Goal: Task Accomplishment & Management: Manage account settings

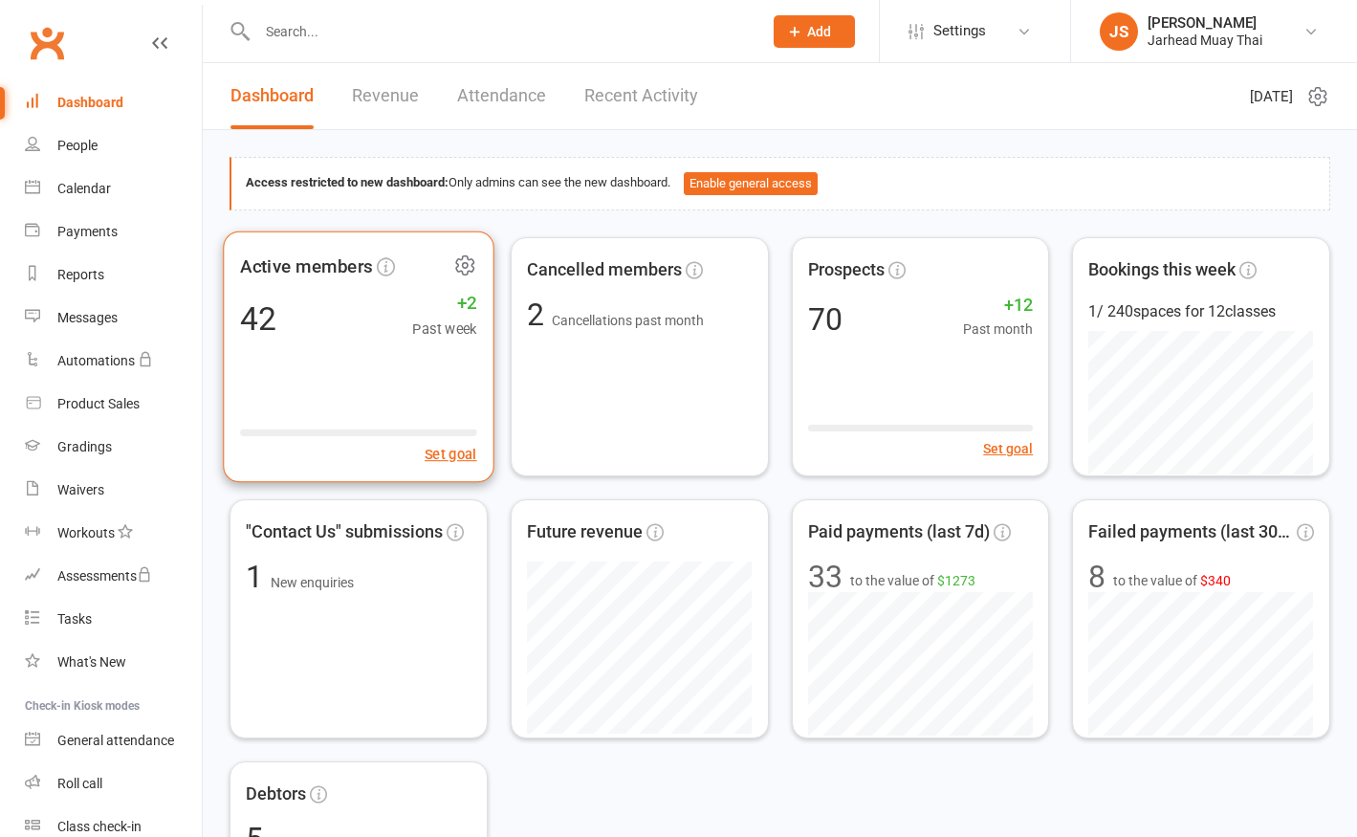
scroll to position [360, 0]
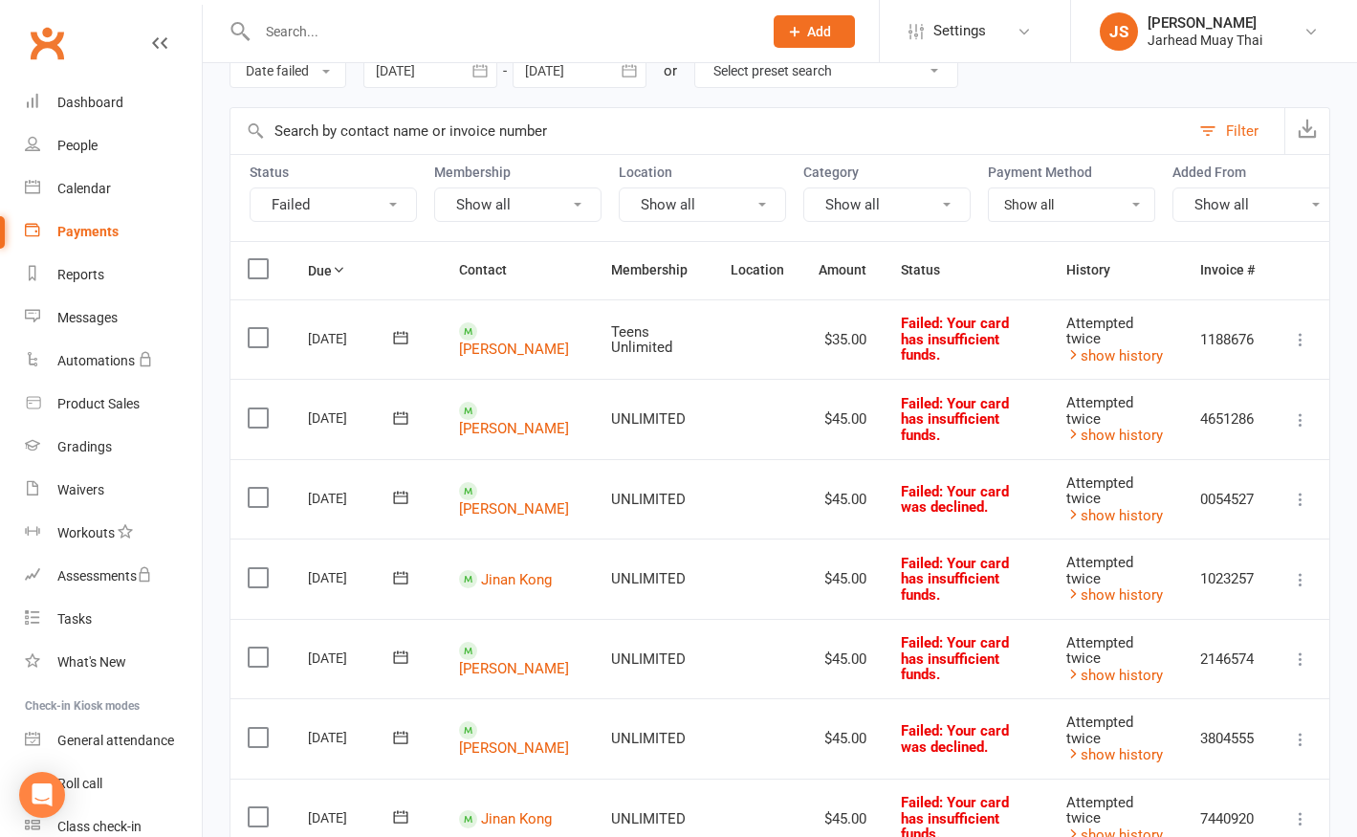
scroll to position [443, 0]
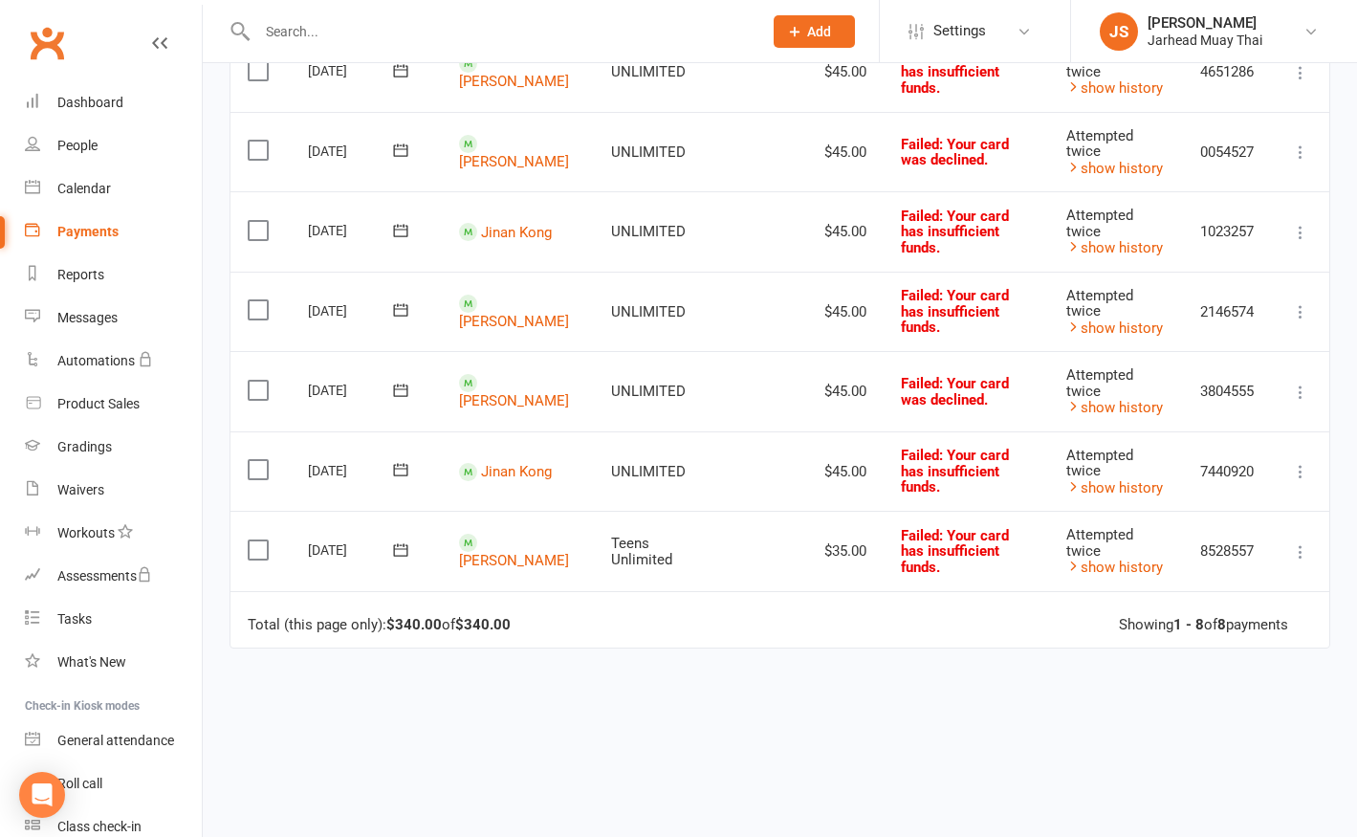
click at [1297, 556] on icon at bounding box center [1300, 551] width 19 height 19
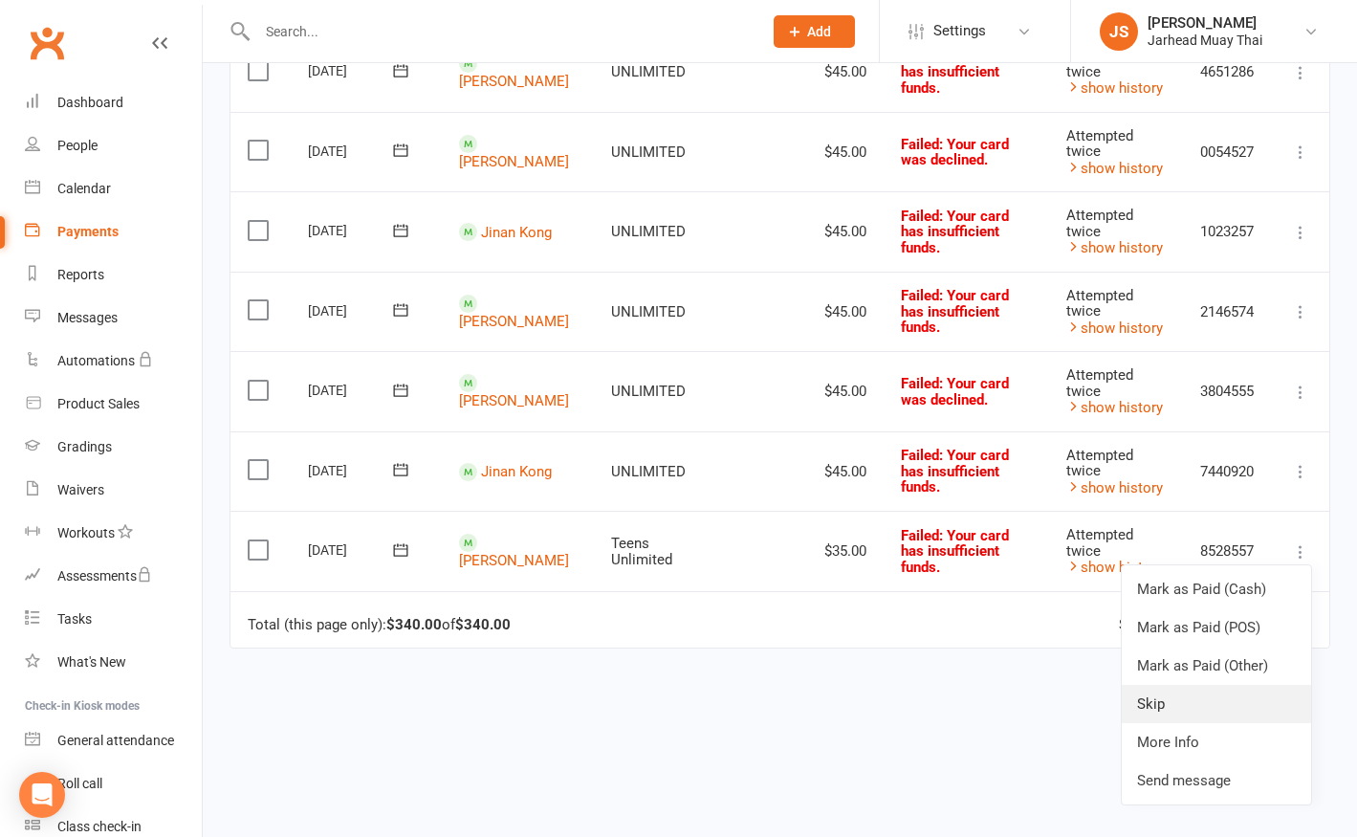
click at [1174, 697] on link "Skip" at bounding box center [1216, 704] width 189 height 38
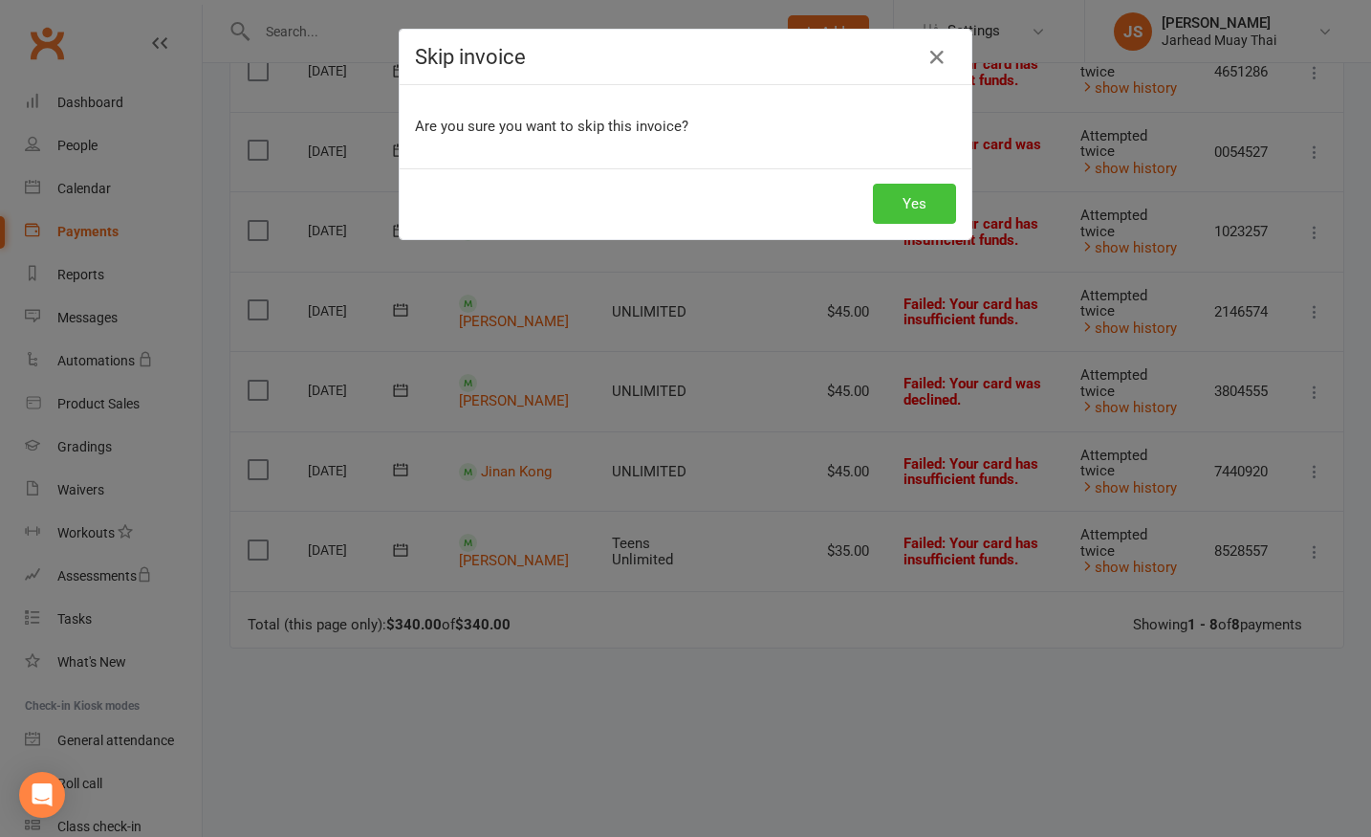
click at [917, 197] on button "Yes" at bounding box center [914, 204] width 83 height 40
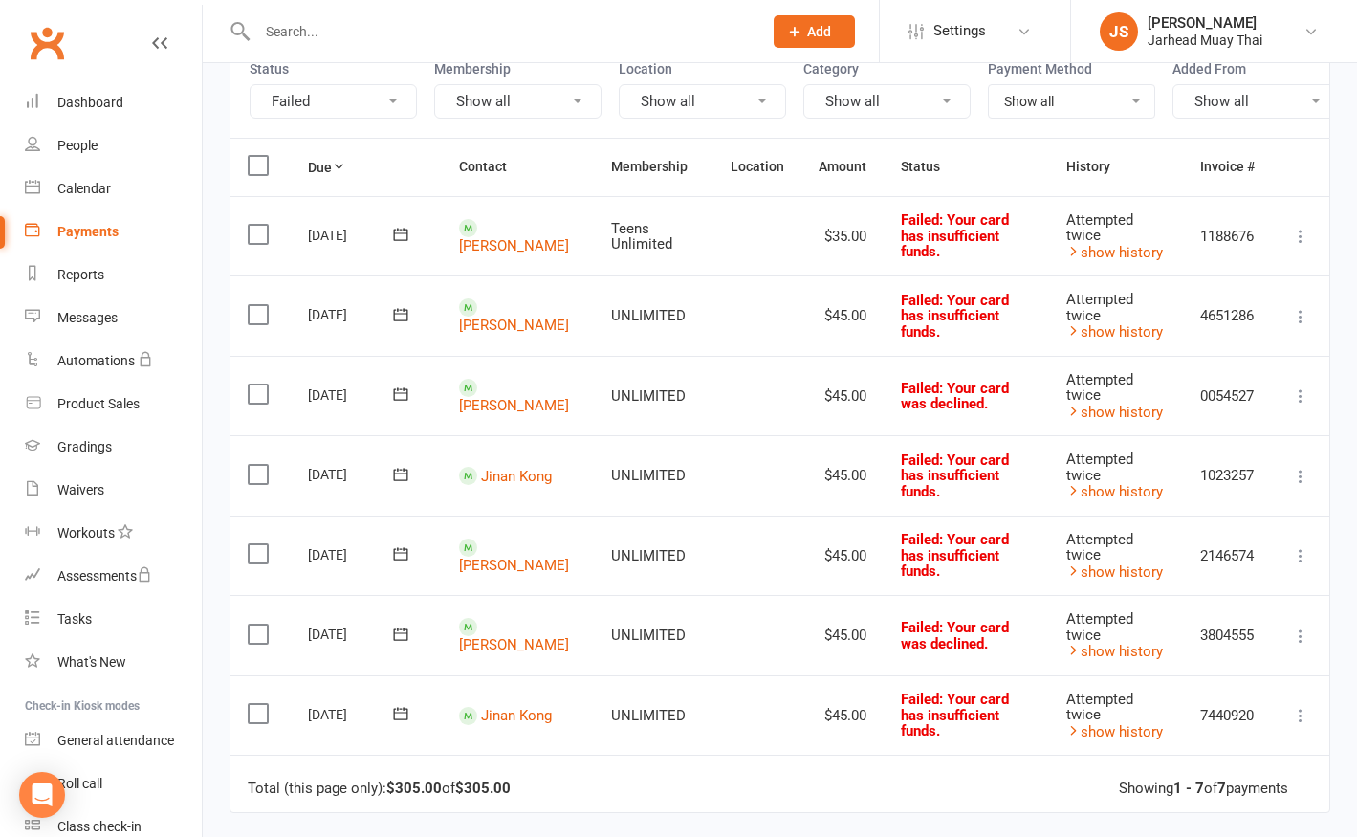
scroll to position [0, 0]
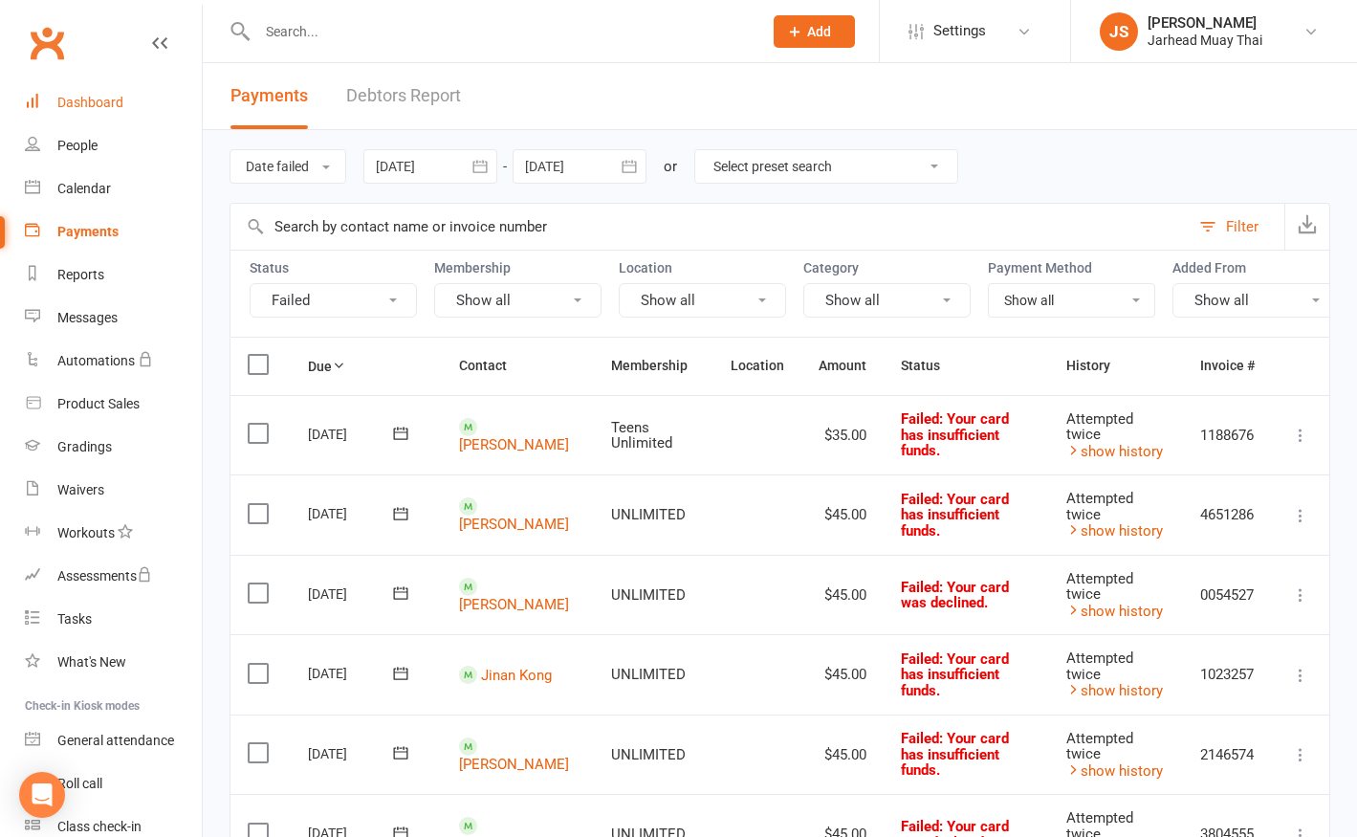
click at [125, 104] on link "Dashboard" at bounding box center [113, 102] width 177 height 43
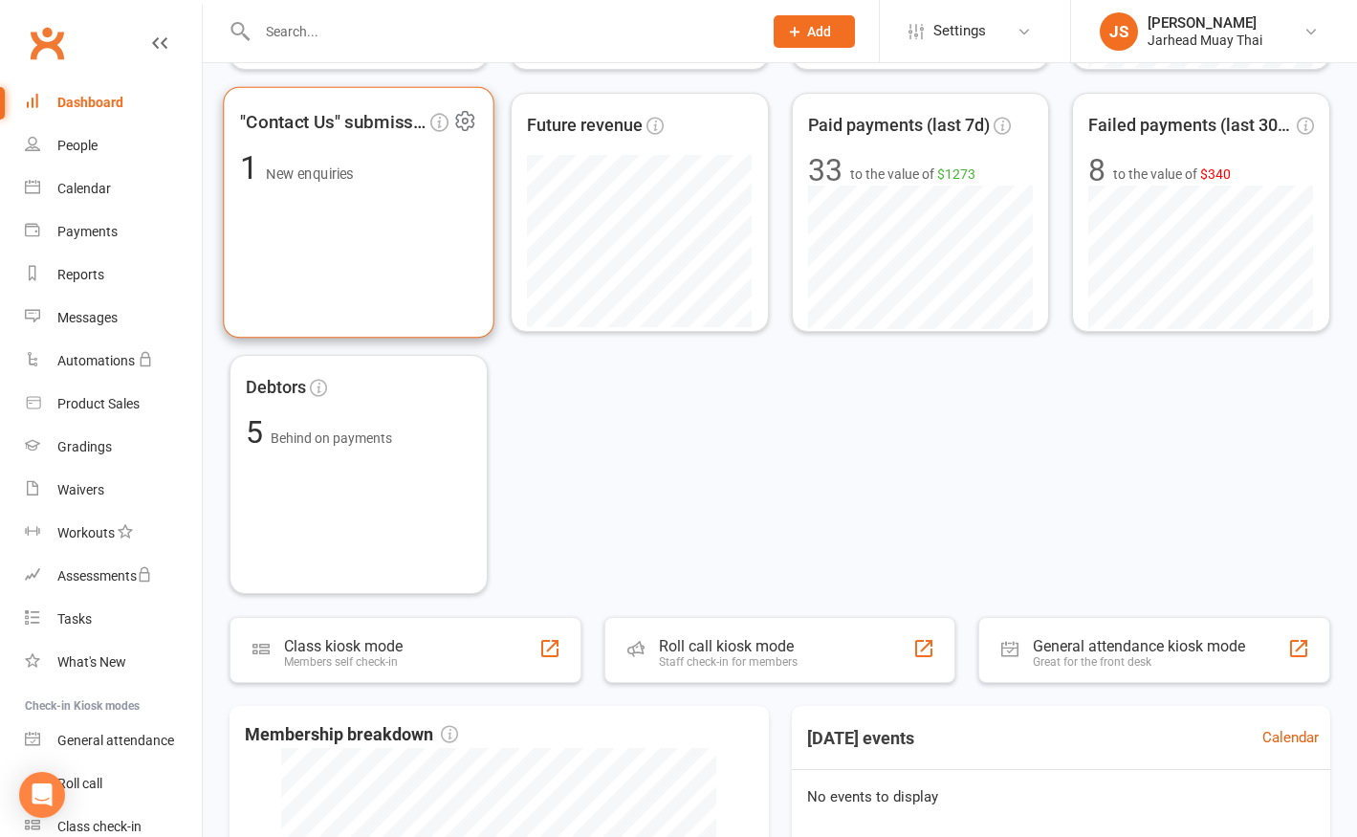
scroll to position [608, 0]
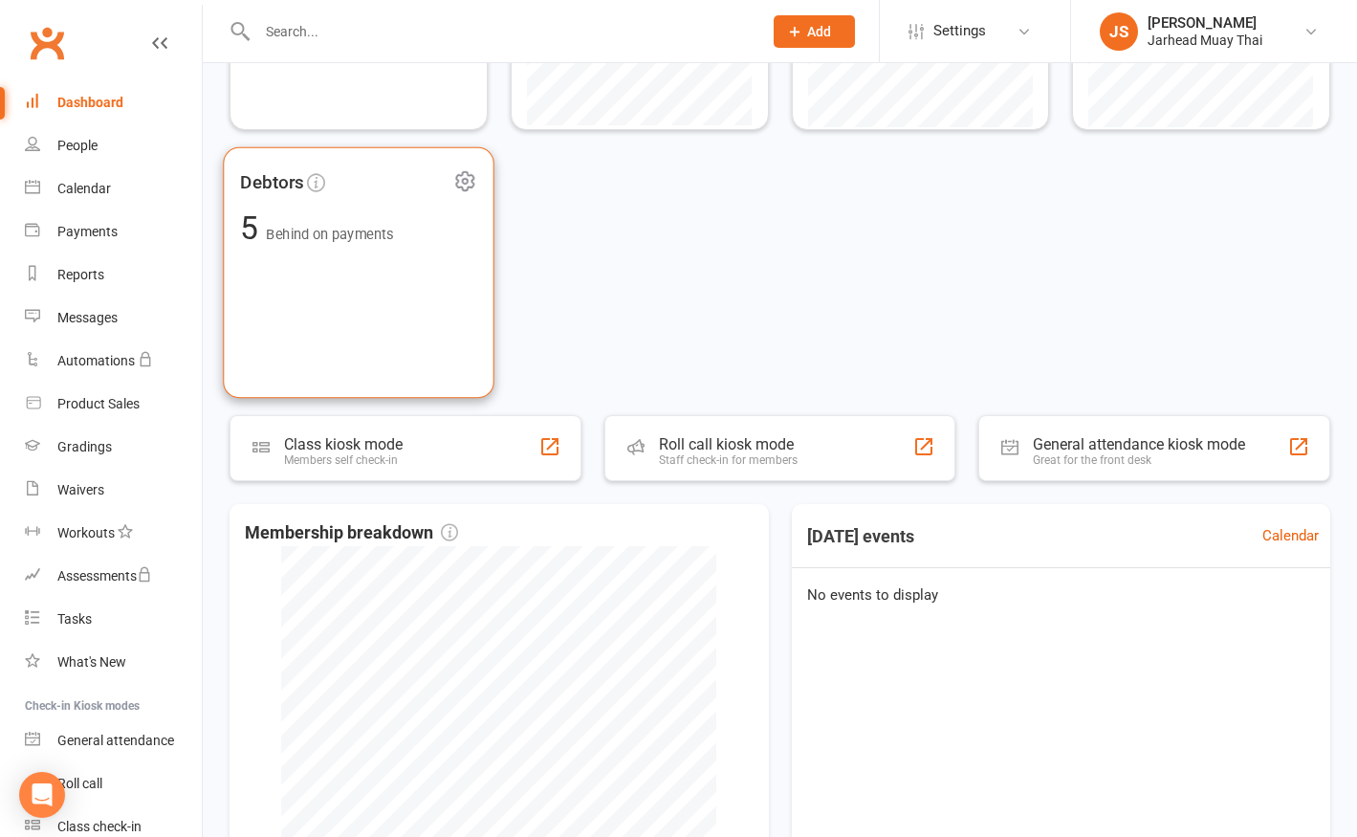
click at [364, 308] on div "Debtors 5 Behind on payments" at bounding box center [358, 272] width 271 height 252
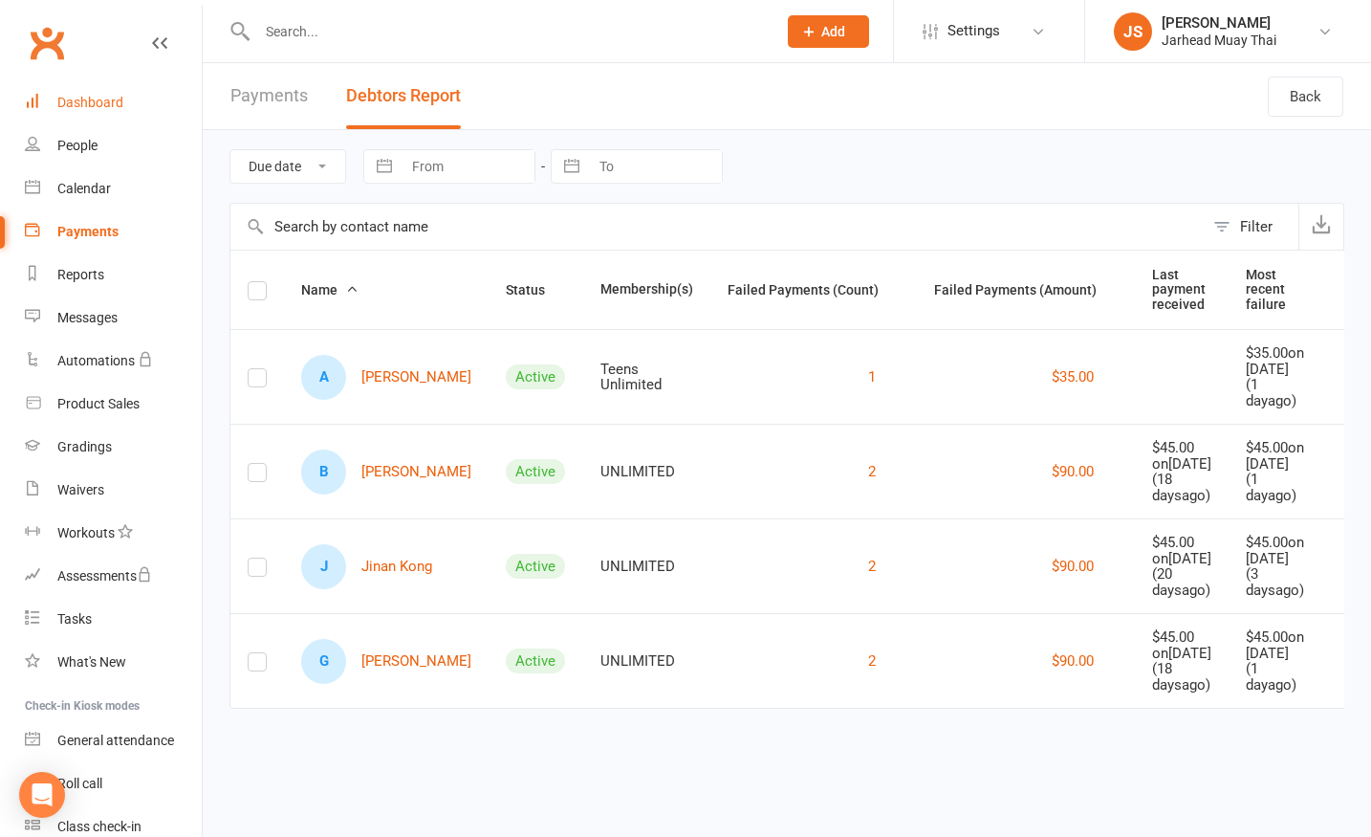
click at [113, 110] on link "Dashboard" at bounding box center [113, 102] width 177 height 43
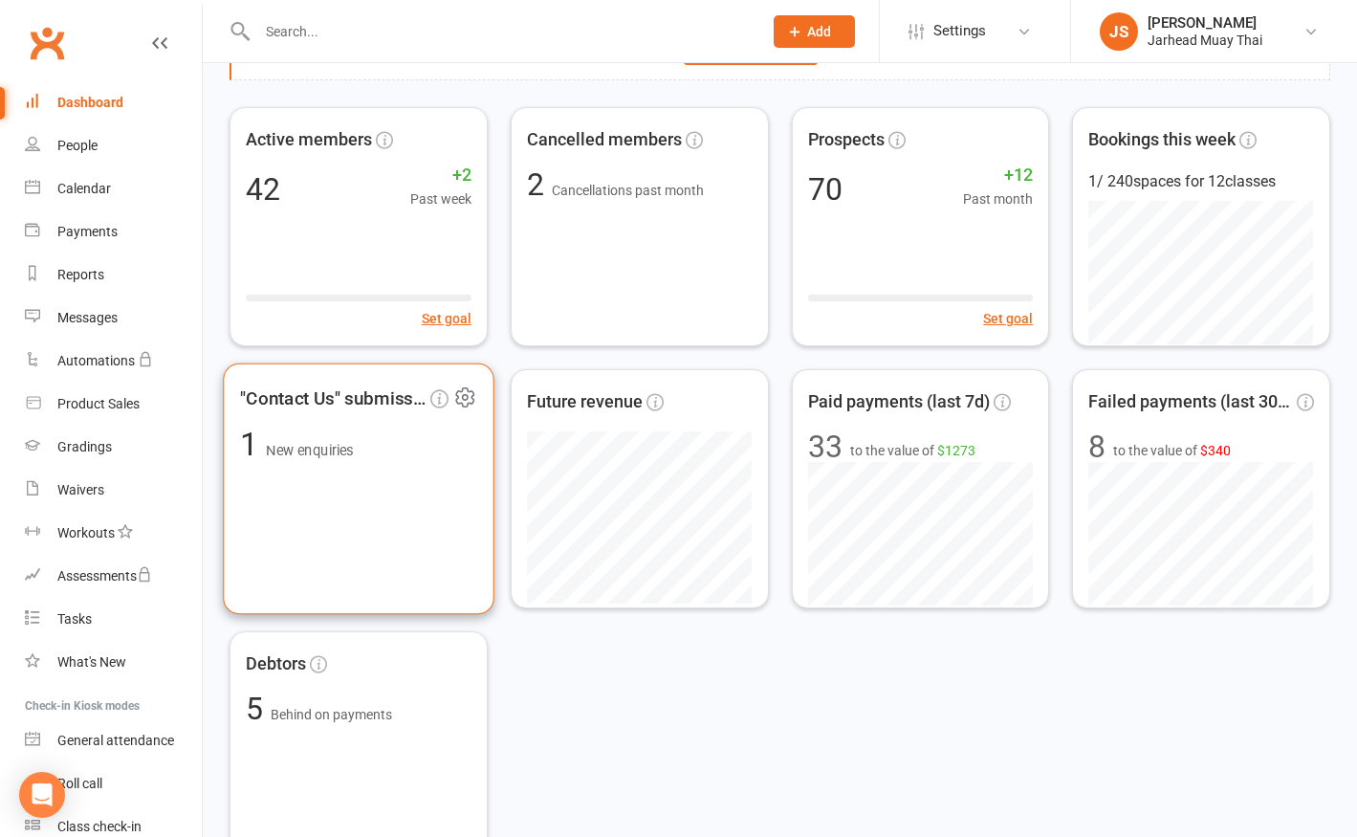
scroll to position [134, 0]
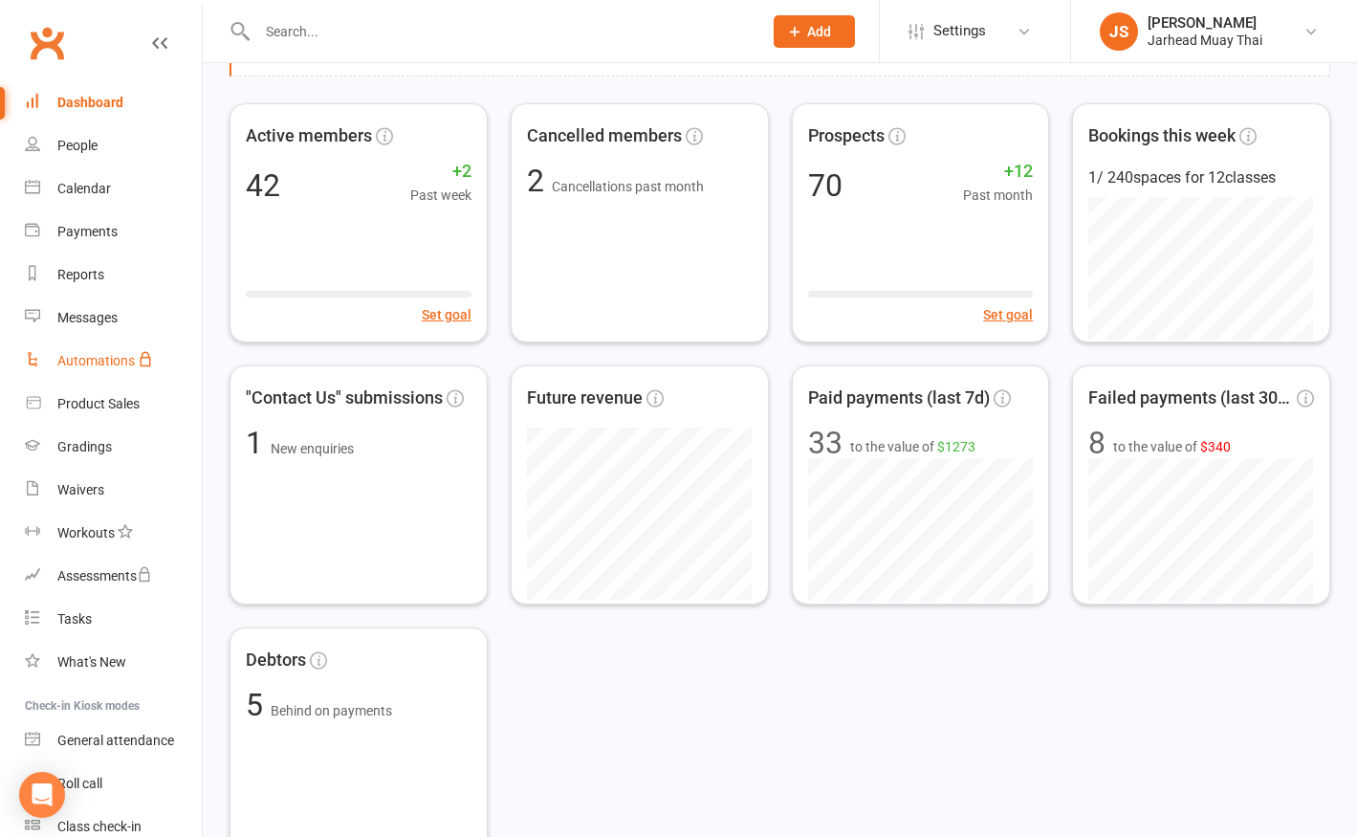
click at [83, 358] on div "Automations" at bounding box center [95, 360] width 77 height 15
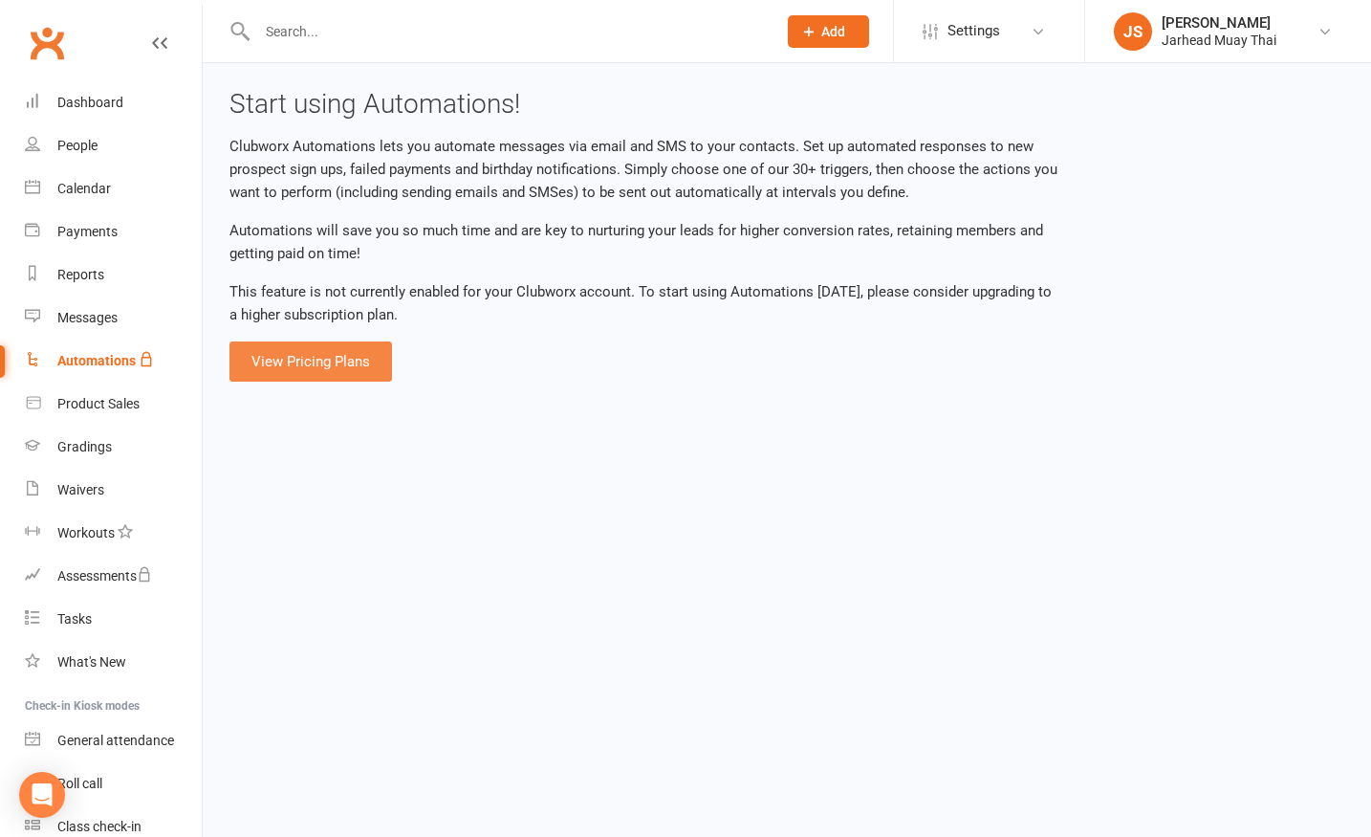
click at [300, 380] on html "Prospect Member Non-attending contact Class / event Appointment Grading event T…" at bounding box center [685, 204] width 1371 height 408
click at [309, 369] on link "View Pricing Plans" at bounding box center [311, 361] width 163 height 40
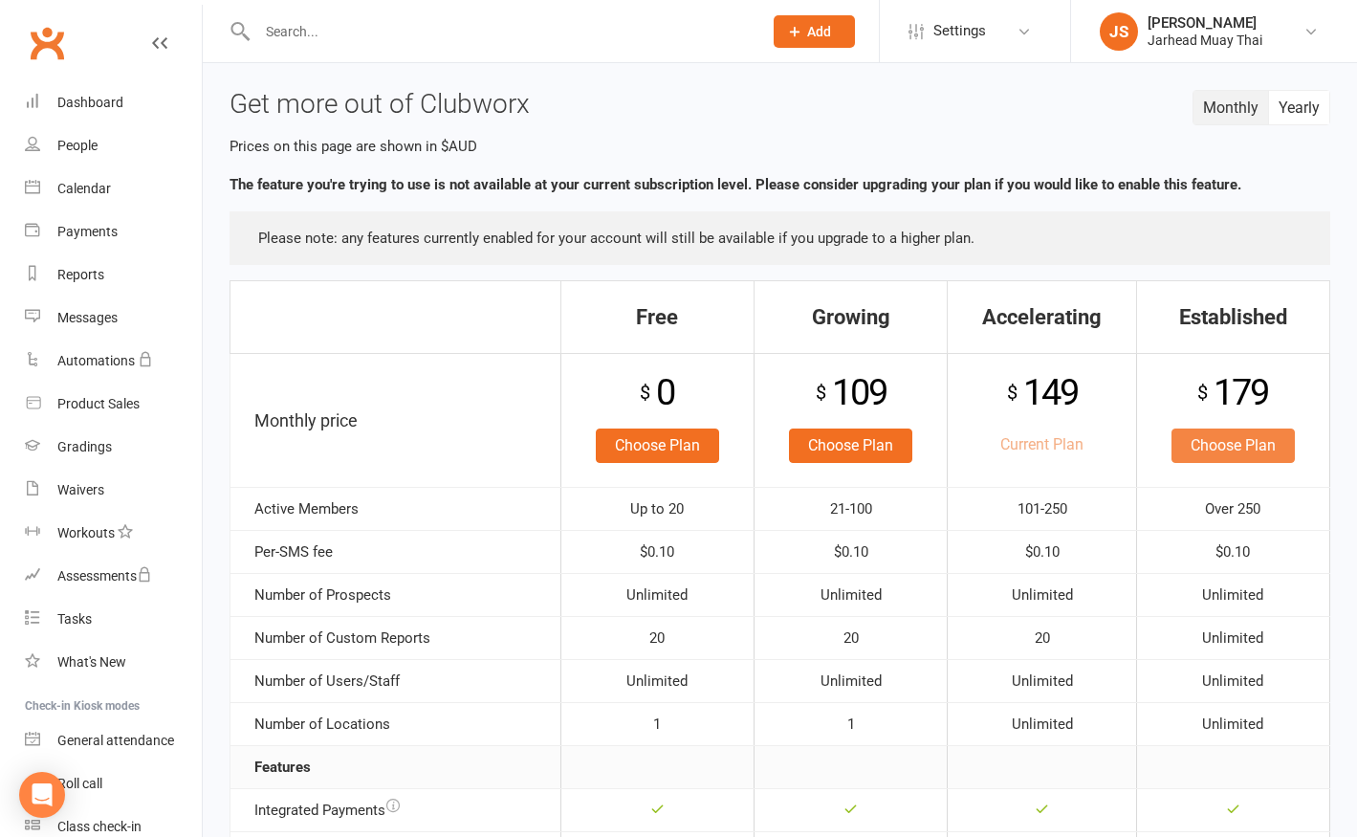
click at [1222, 450] on link "Choose Plan" at bounding box center [1232, 445] width 123 height 34
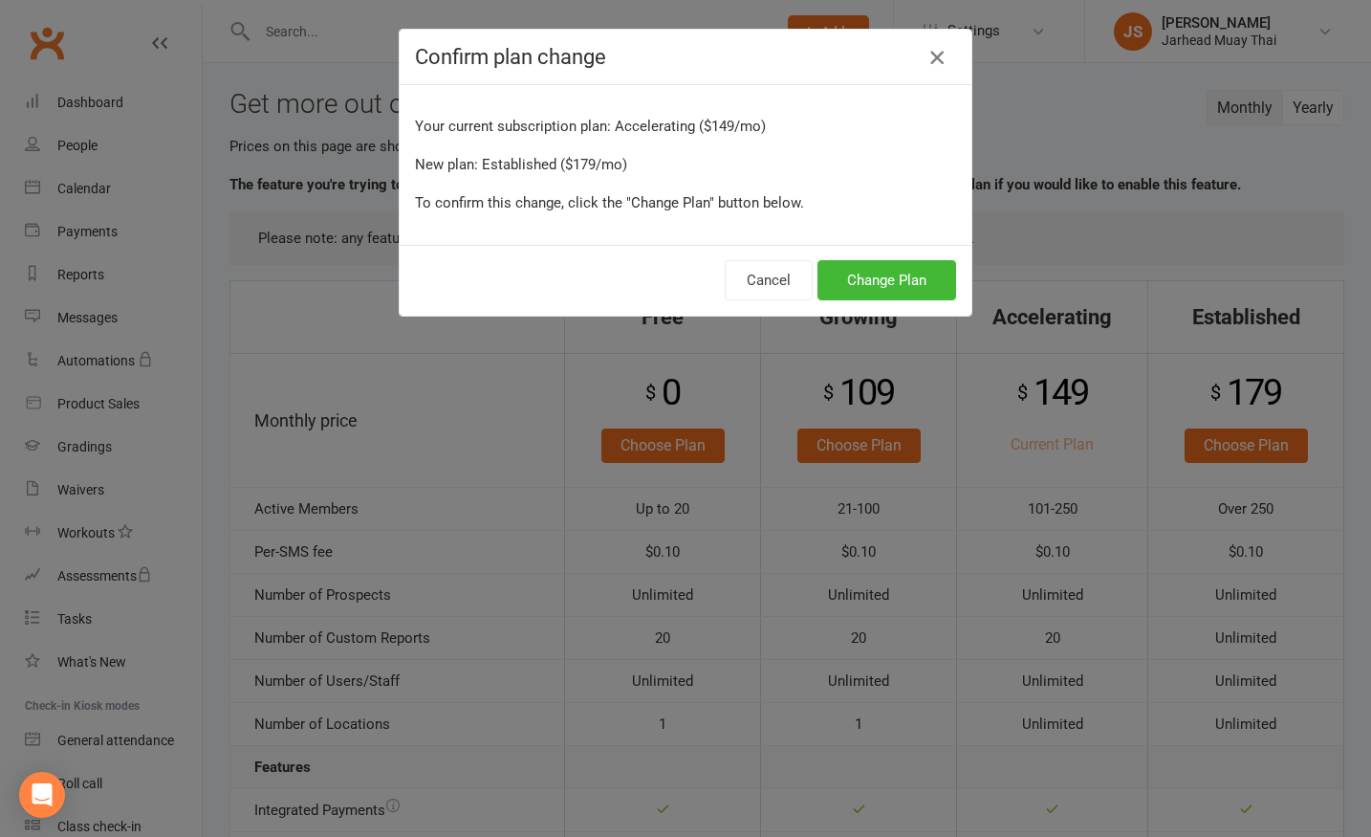
click at [930, 55] on icon "button" at bounding box center [937, 57] width 23 height 23
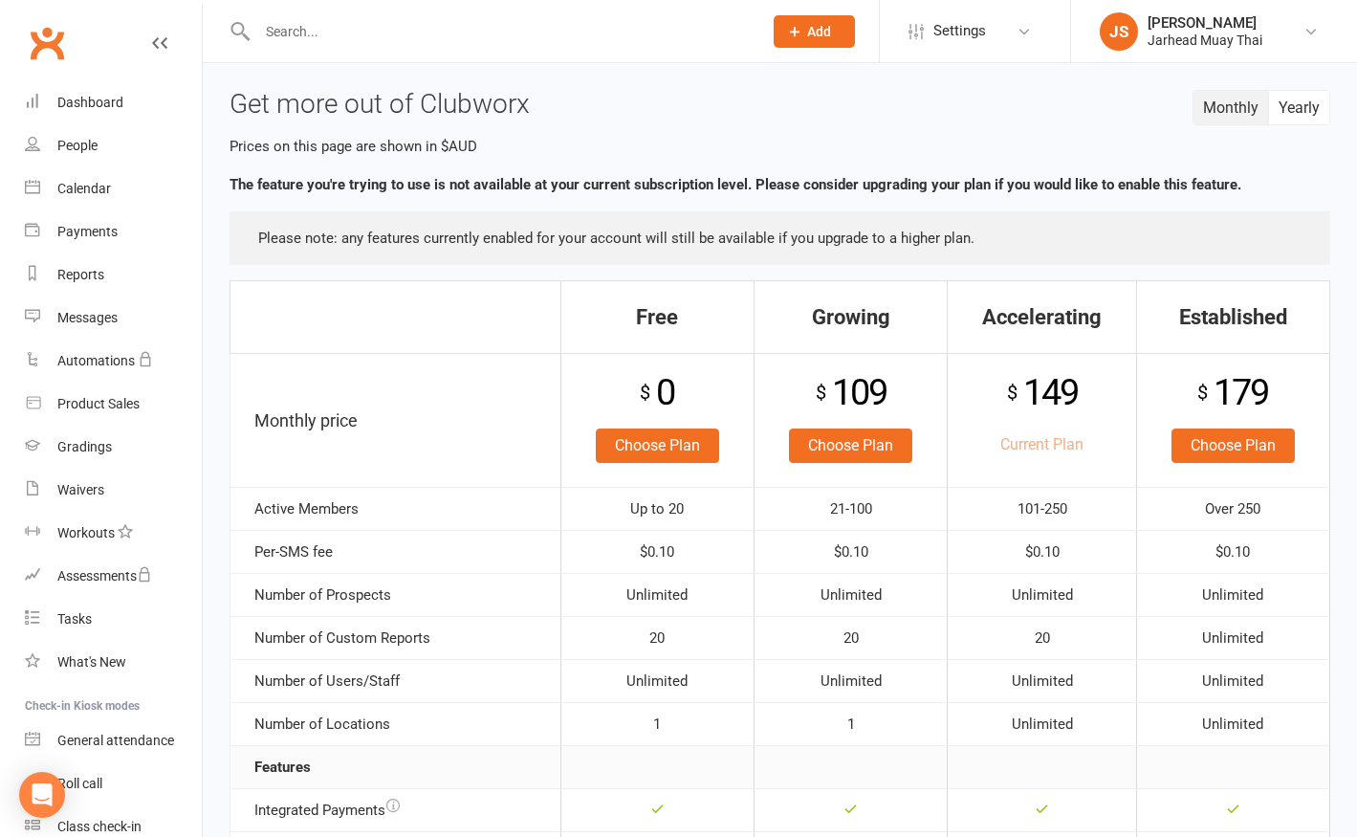
click at [1054, 30] on li "Settings Membership Plans Event Templates Appointment Types Mobile App Website …" at bounding box center [974, 31] width 191 height 62
click at [1017, 32] on icon at bounding box center [1024, 31] width 15 height 15
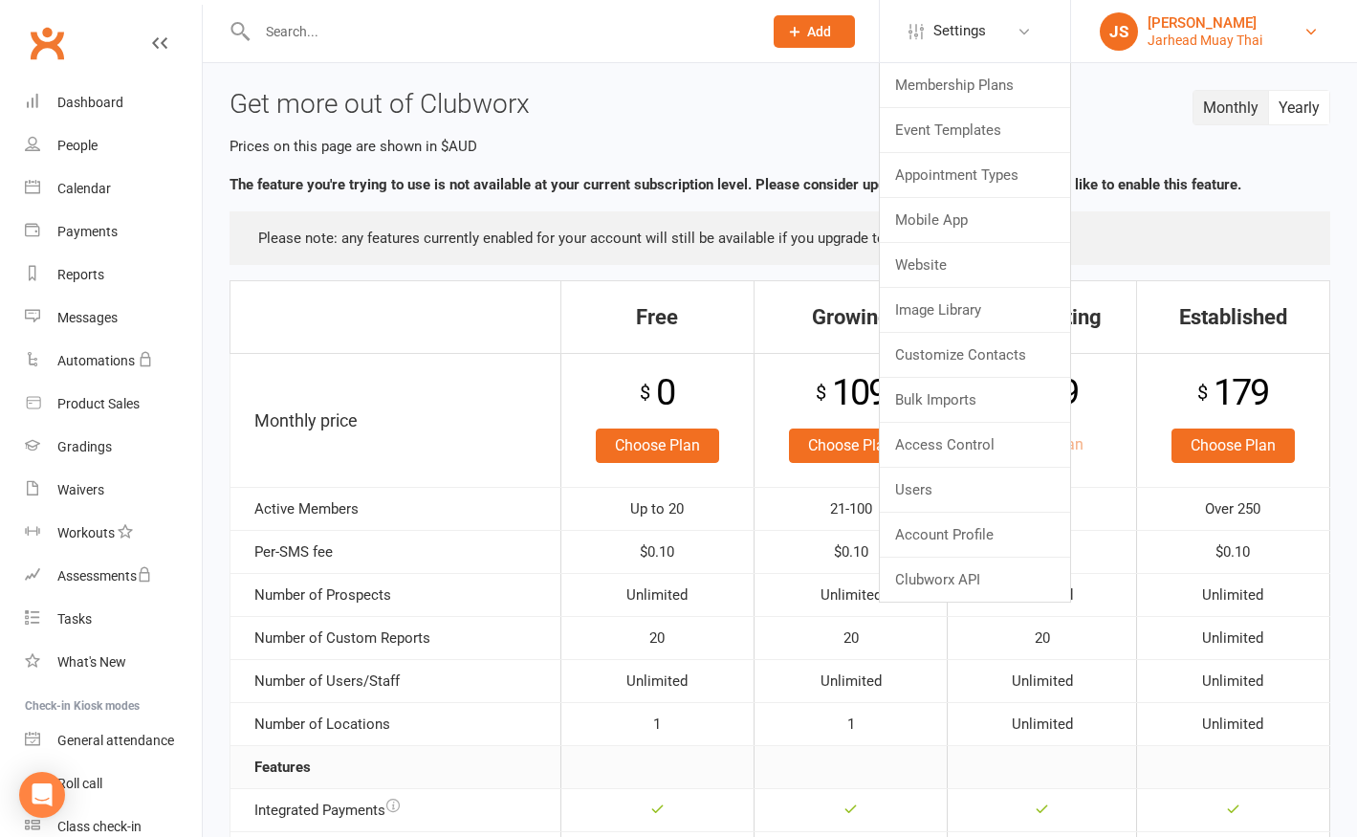
click at [1316, 43] on link "JS [PERSON_NAME] Jarhead Muay Thai" at bounding box center [1214, 31] width 229 height 38
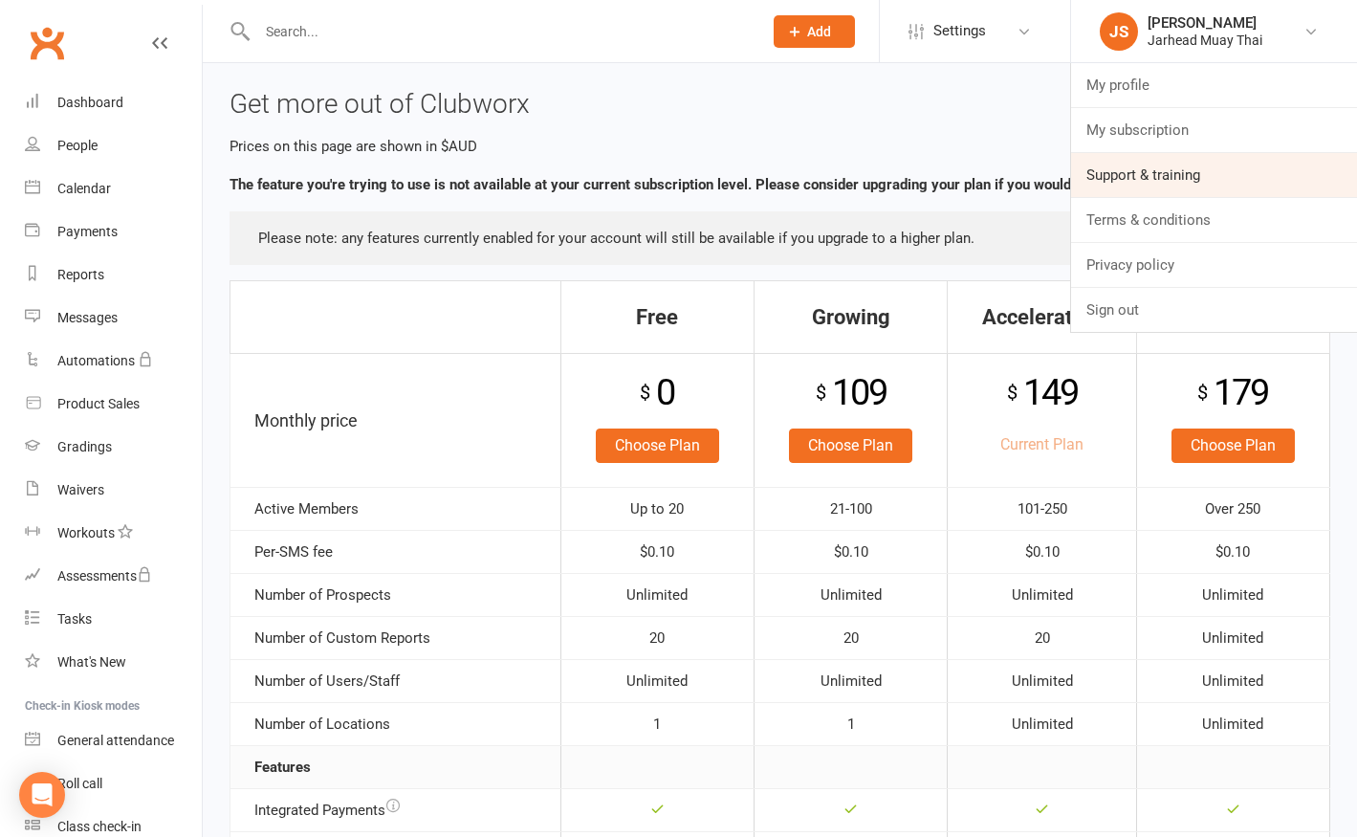
click at [1192, 179] on link "Support & training" at bounding box center [1214, 175] width 286 height 44
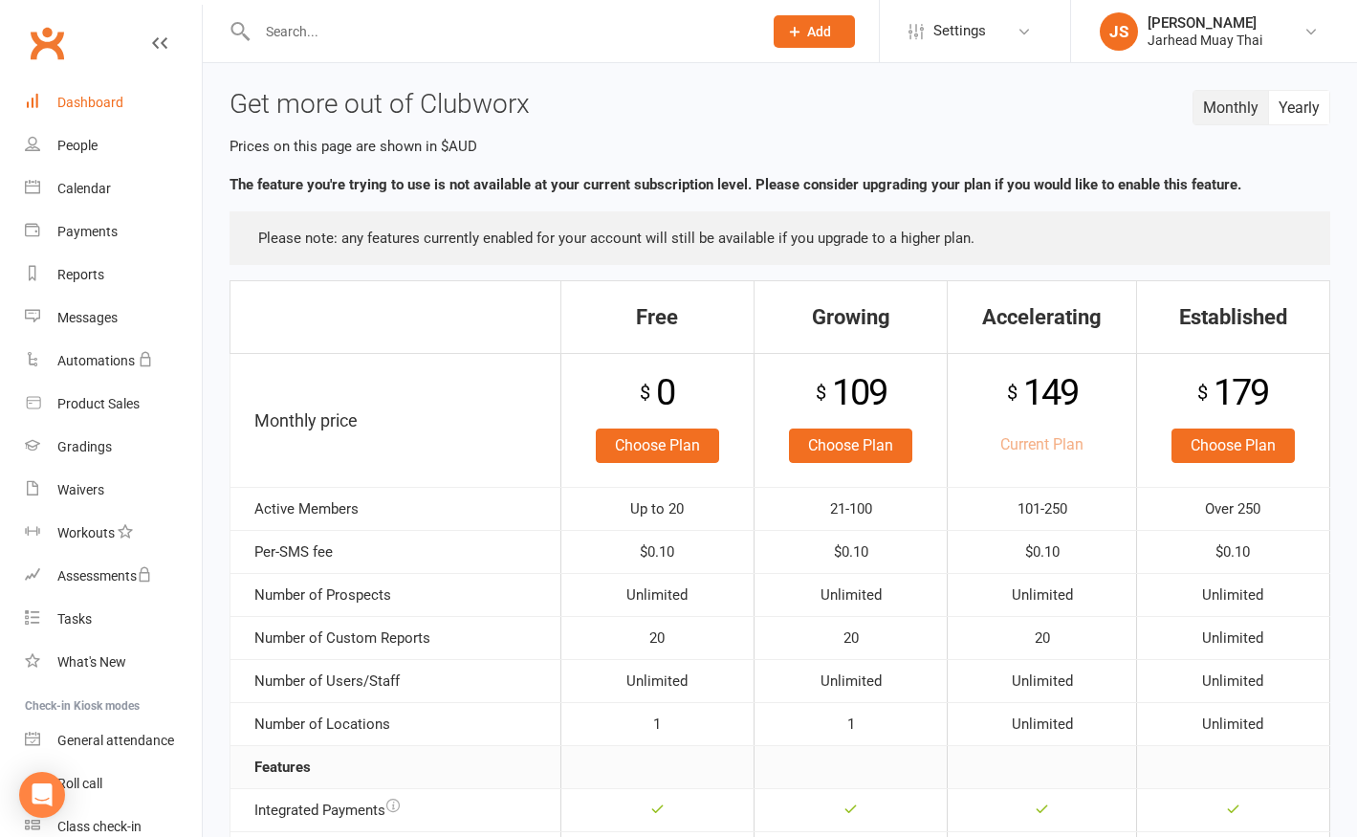
click at [99, 107] on div "Dashboard" at bounding box center [90, 102] width 66 height 15
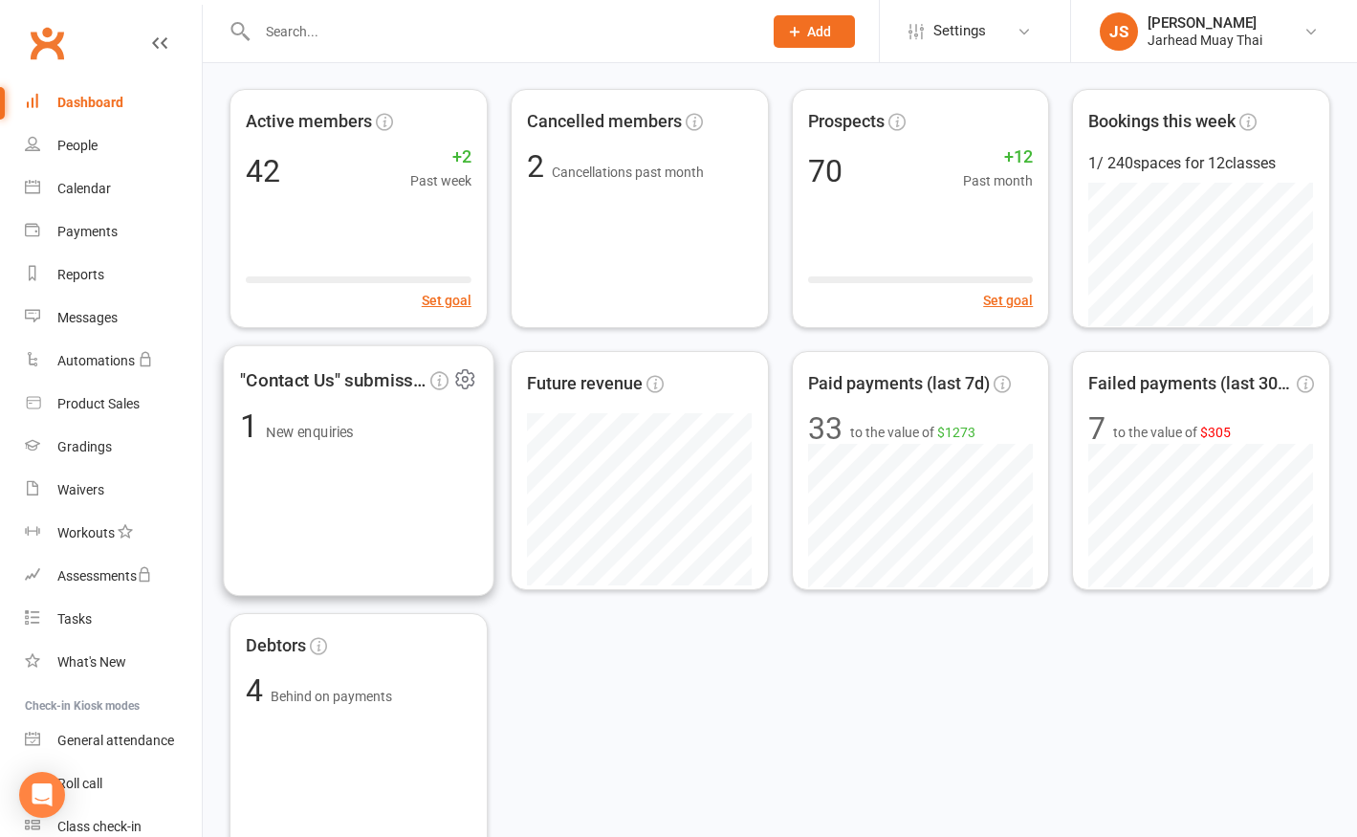
scroll to position [496, 0]
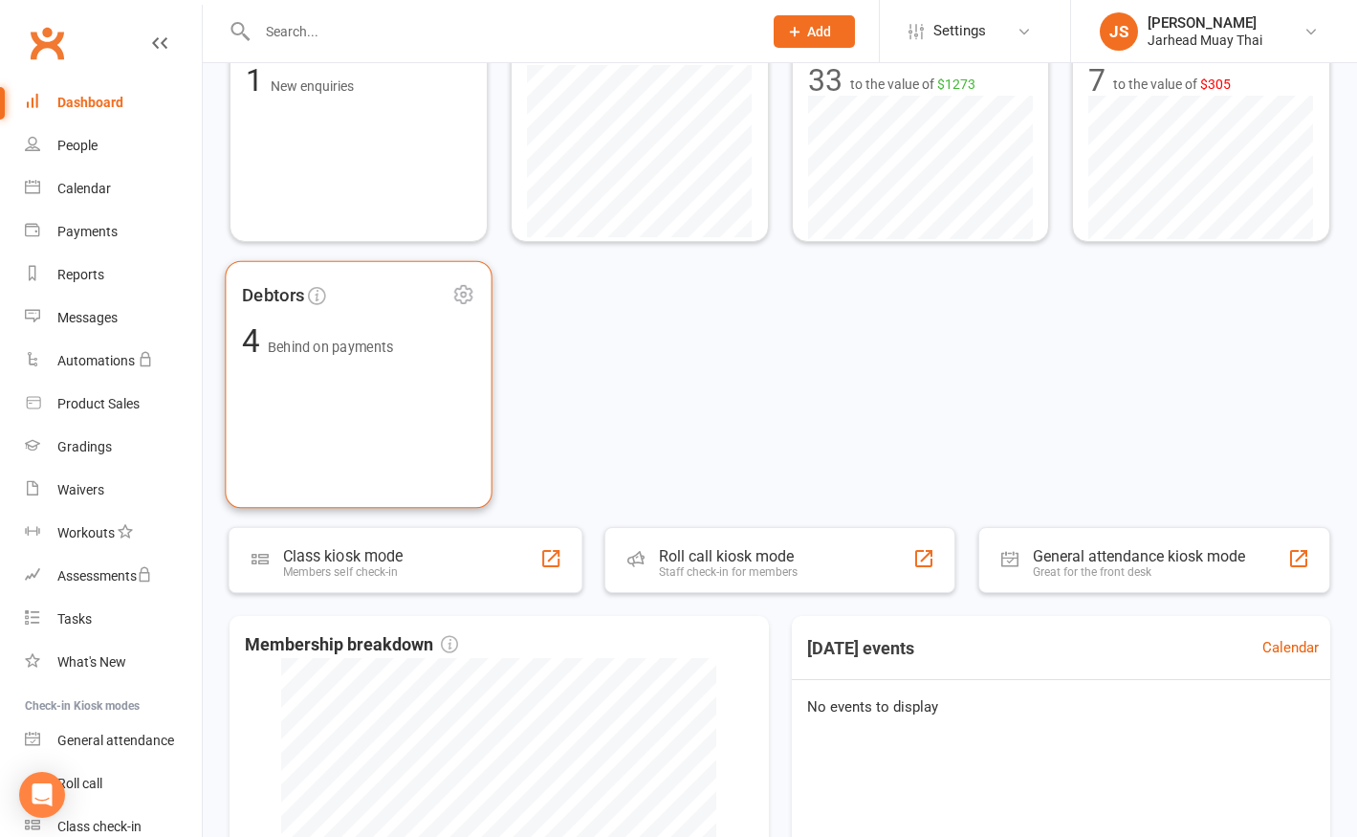
click at [374, 407] on div "Debtors 4 Behind on payments" at bounding box center [358, 384] width 267 height 248
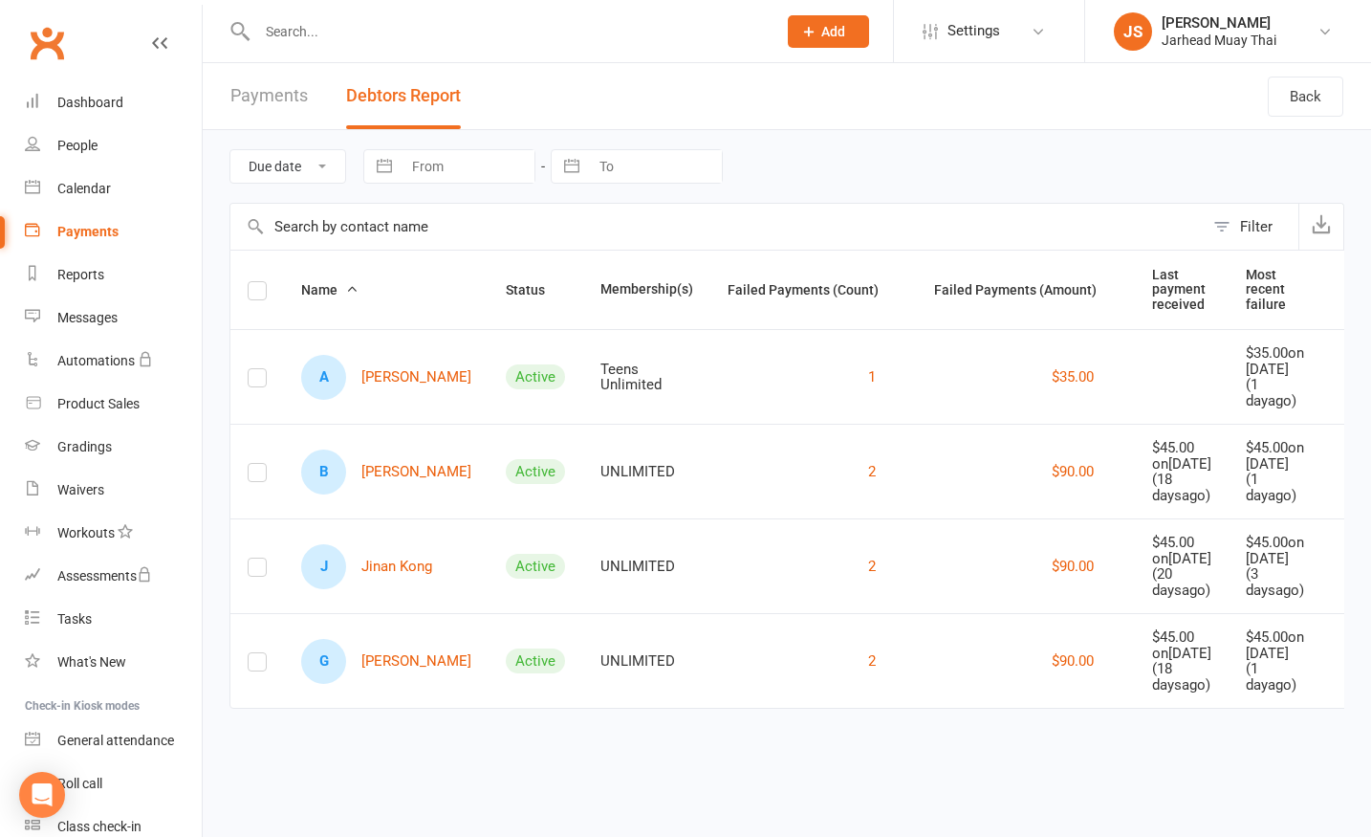
click at [276, 98] on link "Payments" at bounding box center [268, 96] width 77 height 66
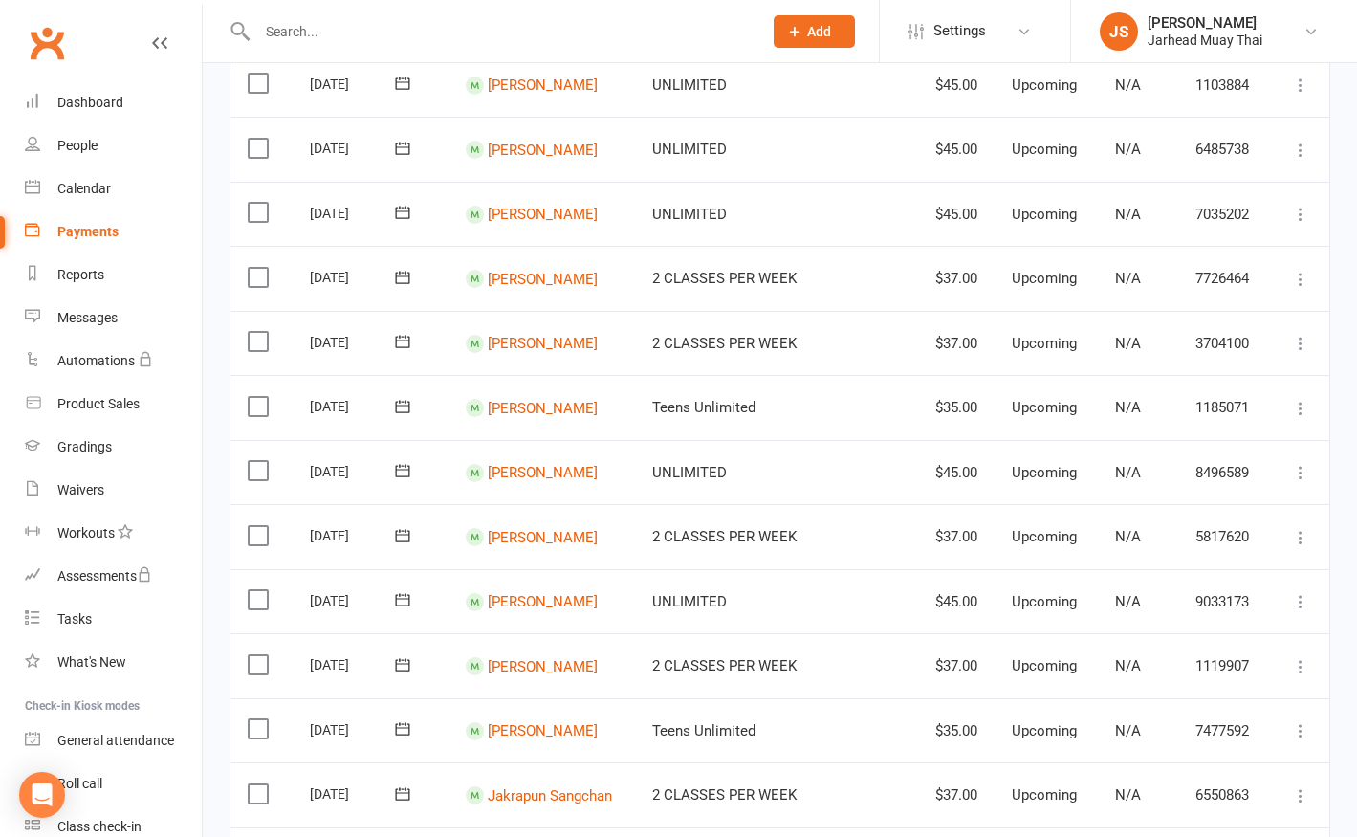
scroll to position [1325, 0]
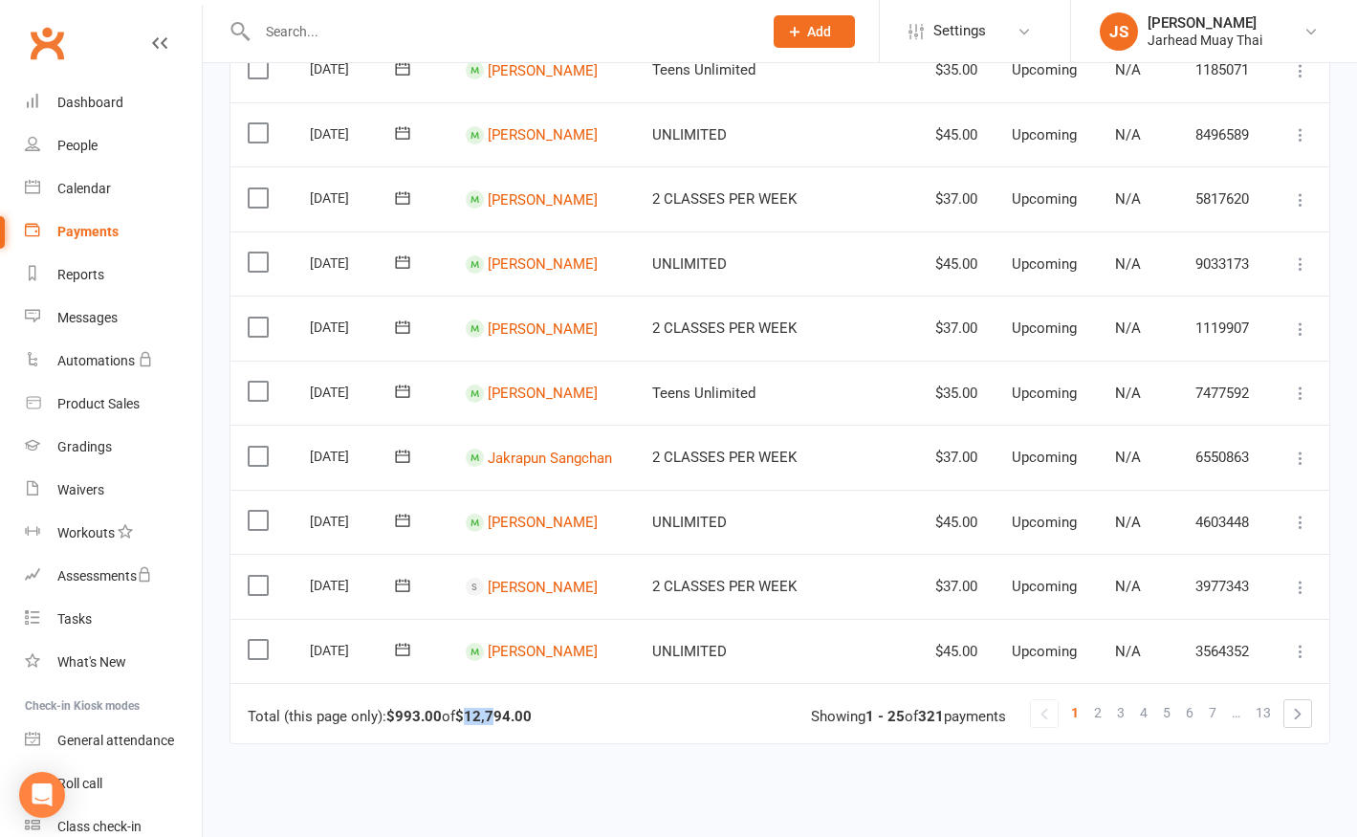
drag, startPoint x: 468, startPoint y: 718, endPoint x: 509, endPoint y: 717, distance: 41.1
click at [506, 717] on strong "$12,794.00" at bounding box center [493, 716] width 77 height 17
click at [519, 735] on td "Total (this page only): $993.00 of $12,794.00 1 2 3 4 5 6 7 … 13 Showing 1 - 25…" at bounding box center [779, 713] width 1099 height 60
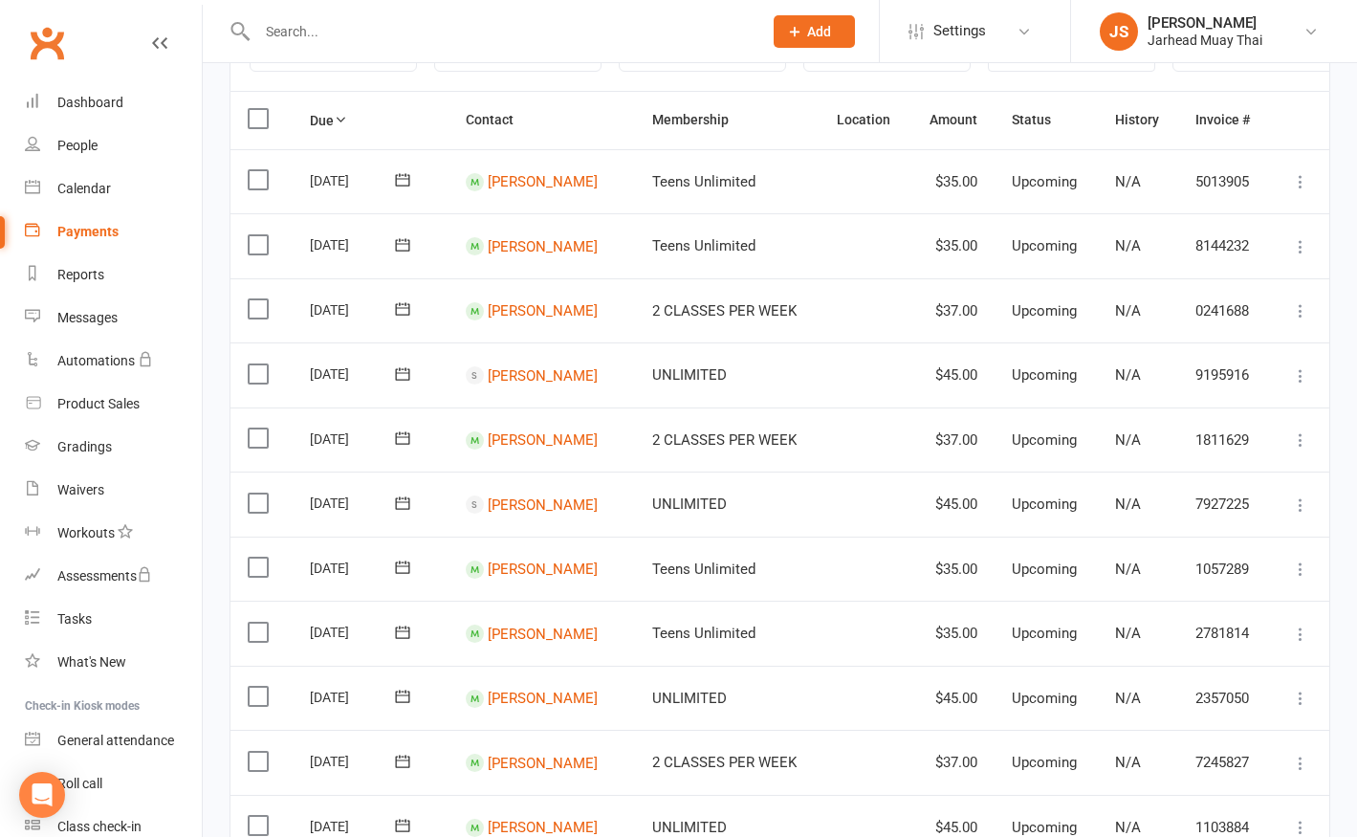
scroll to position [0, 0]
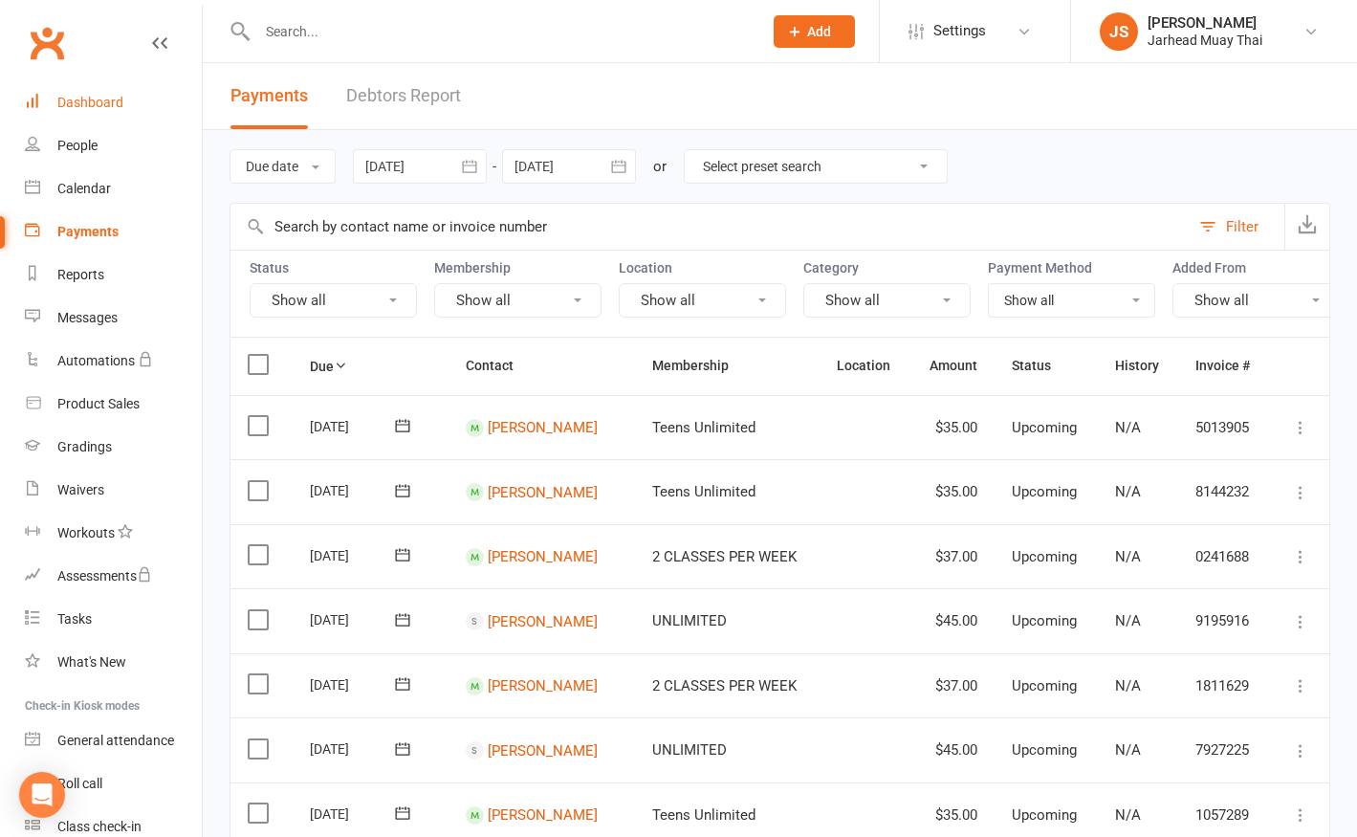
click at [107, 110] on link "Dashboard" at bounding box center [113, 102] width 177 height 43
